Goal: Task Accomplishment & Management: Manage account settings

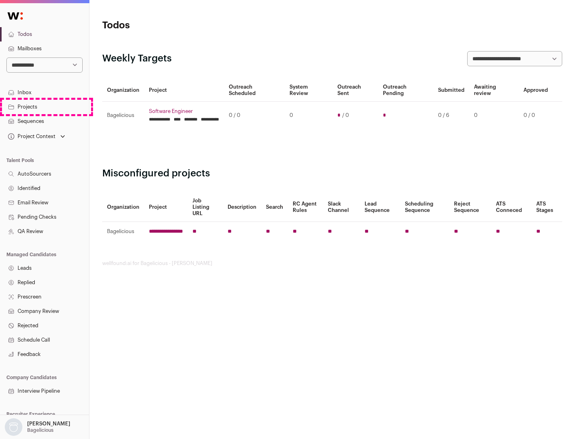
click at [44, 107] on link "Projects" at bounding box center [44, 107] width 89 height 14
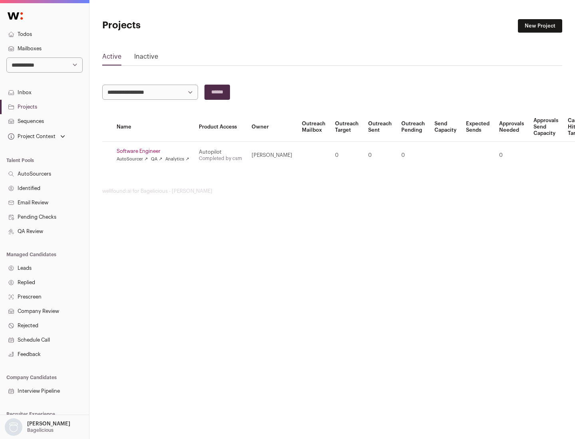
click at [155, 151] on link "Software Engineer" at bounding box center [153, 151] width 73 height 6
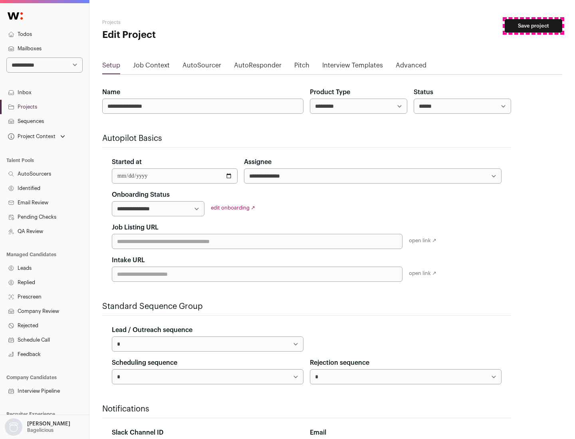
click at [533, 26] on button "Save project" at bounding box center [532, 26] width 57 height 14
